Goal: Task Accomplishment & Management: Manage account settings

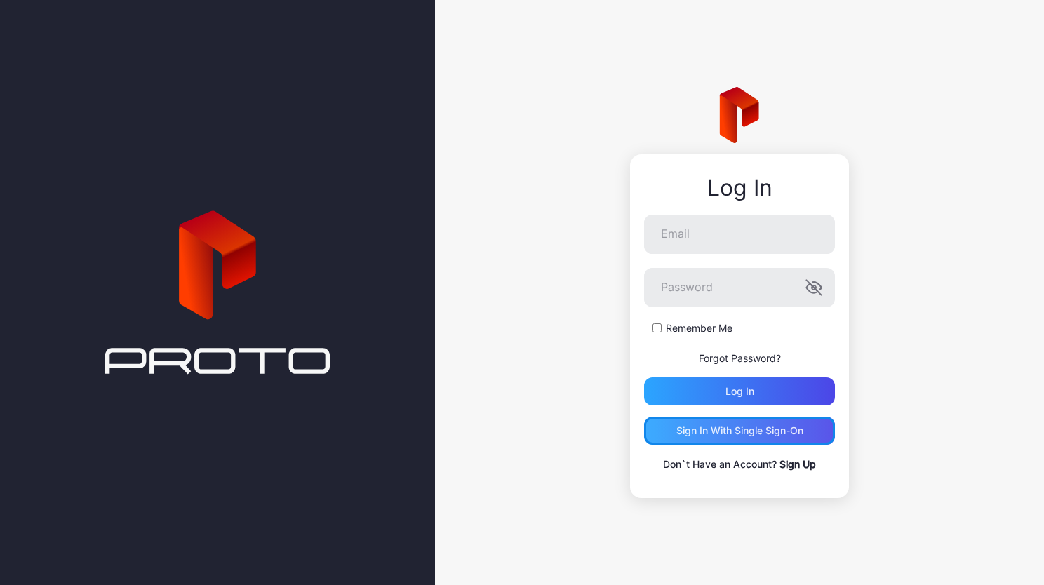
click at [772, 436] on div "Sign in With Single Sign-On" at bounding box center [739, 430] width 127 height 11
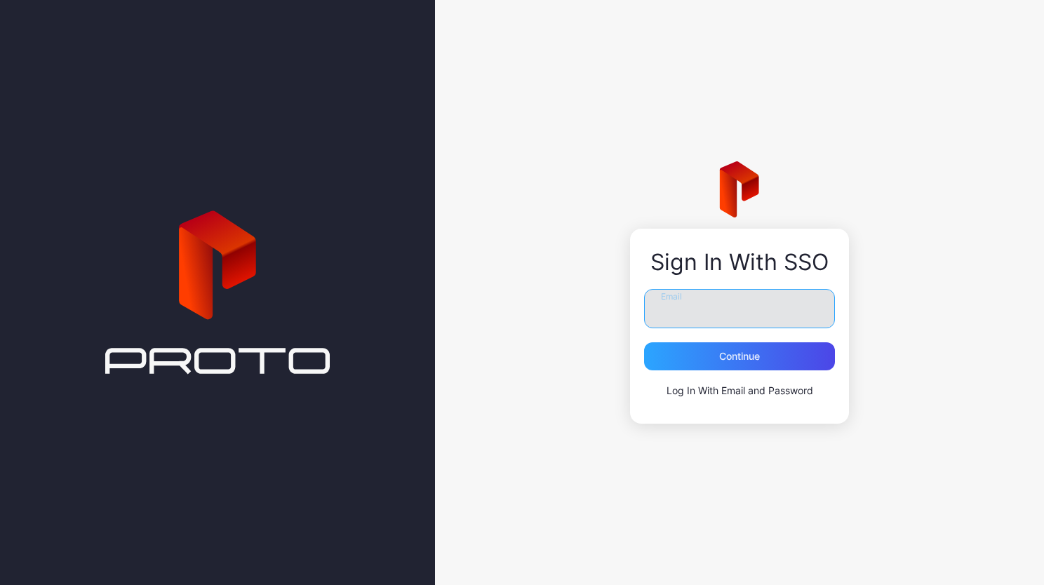
click at [714, 316] on input "Email" at bounding box center [739, 308] width 191 height 39
type input "**********"
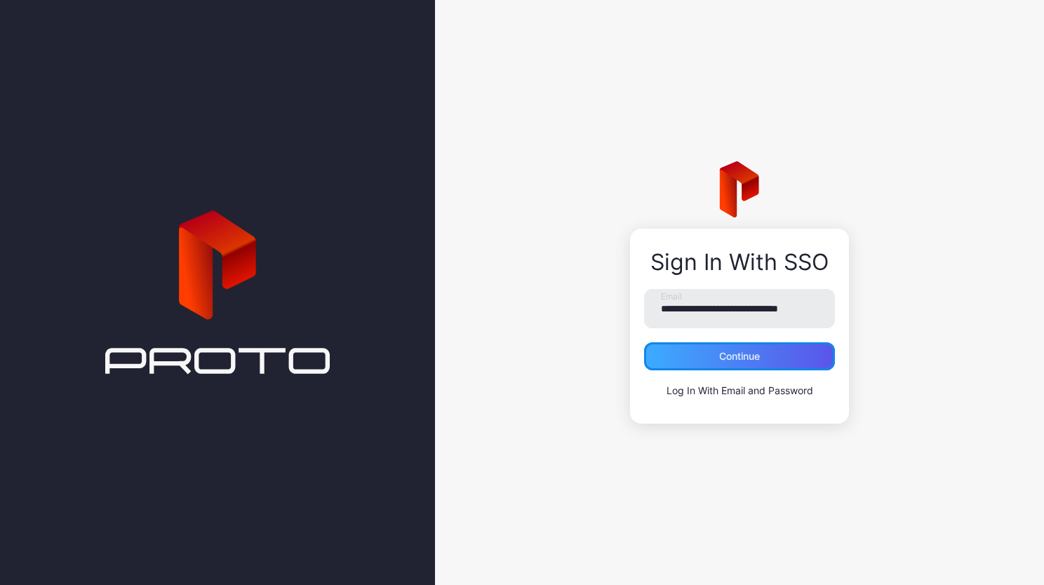
click at [720, 365] on div "Continue" at bounding box center [739, 356] width 191 height 28
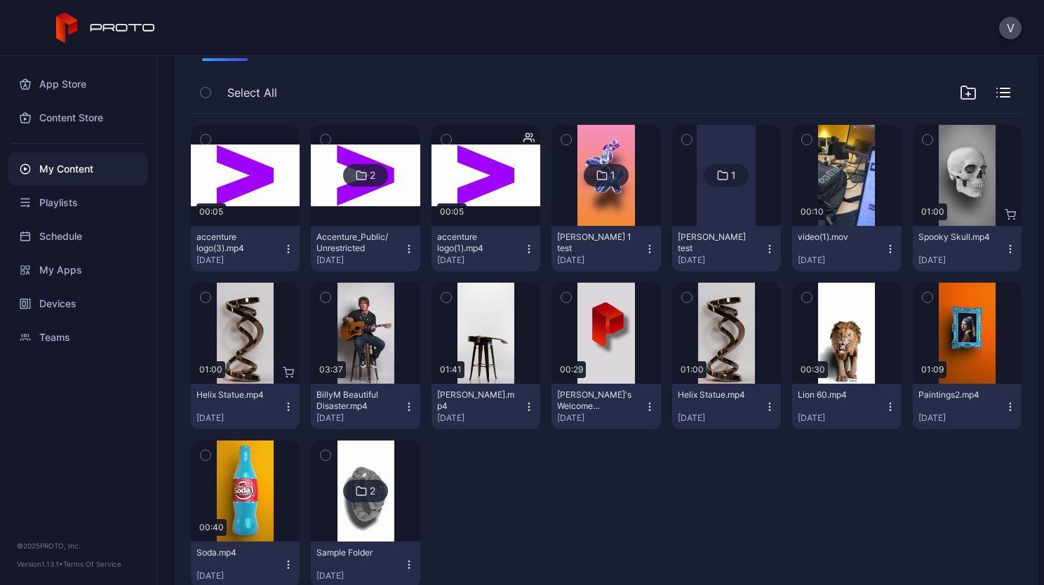
scroll to position [143, 0]
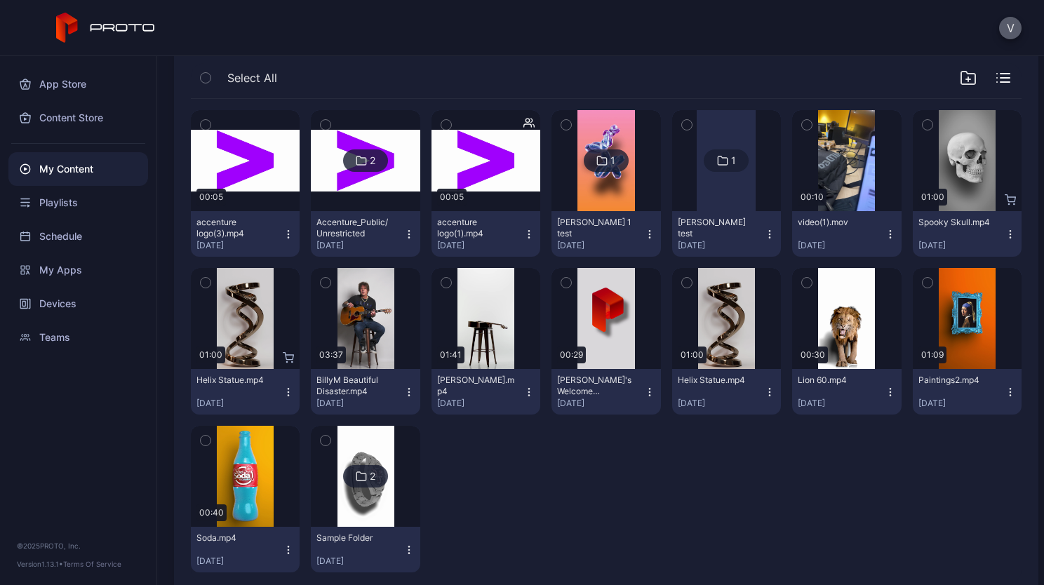
click at [1009, 25] on button "V" at bounding box center [1010, 28] width 22 height 22
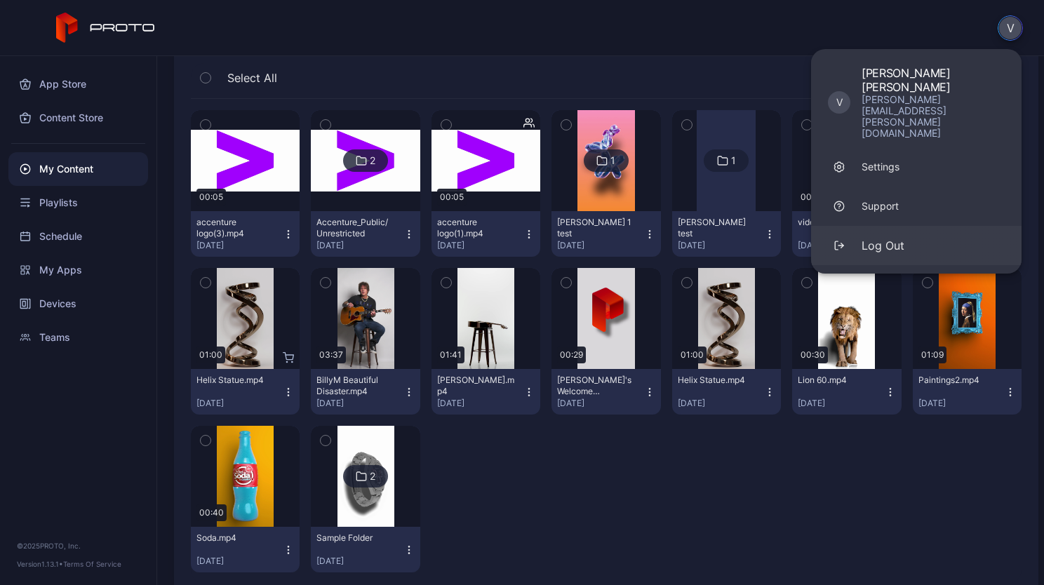
click at [875, 237] on div "Log Out" at bounding box center [882, 245] width 43 height 17
